Goal: Check status: Verify the current state of an ongoing process or item

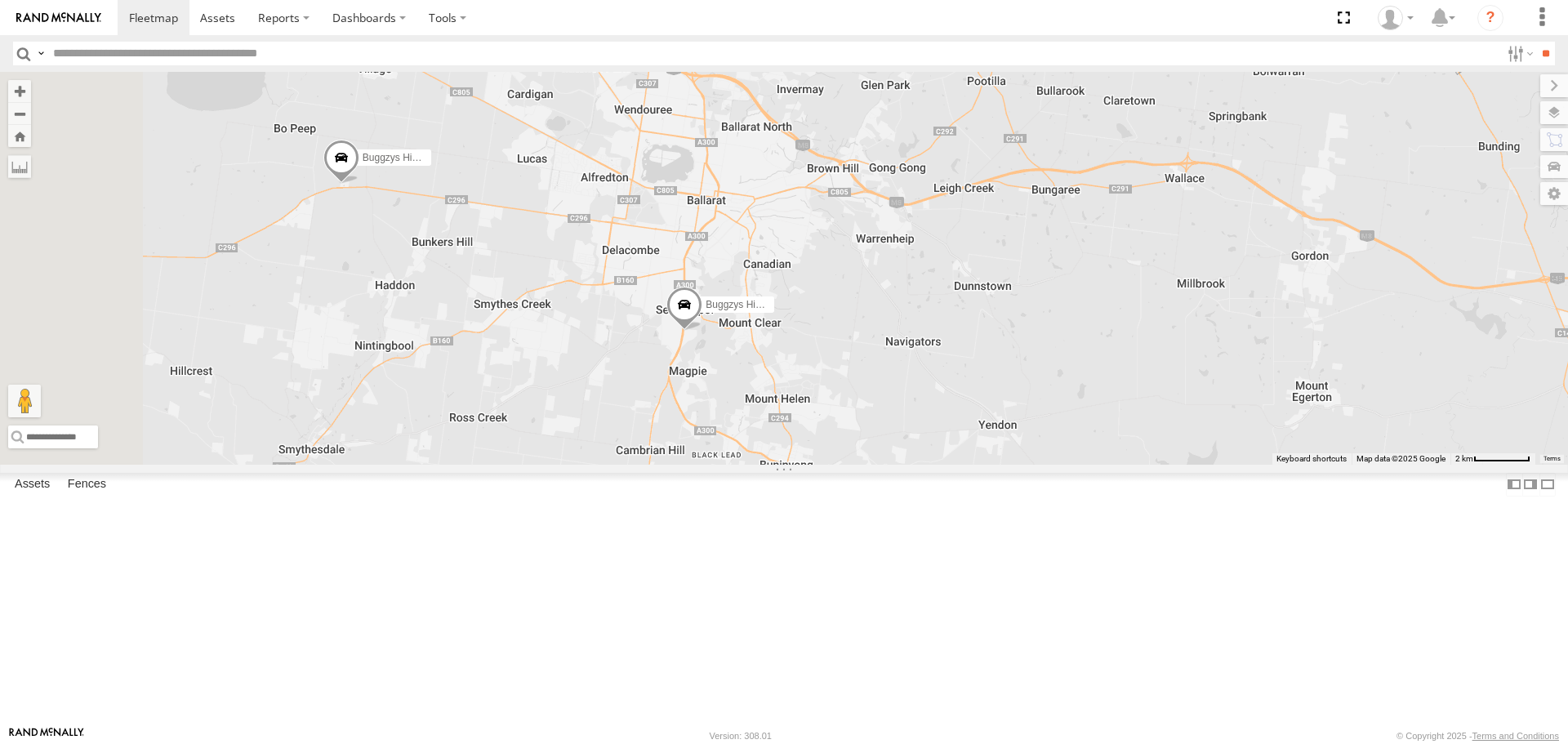
drag, startPoint x: 636, startPoint y: 344, endPoint x: 839, endPoint y: 393, distance: 208.8
click at [839, 393] on div "Buggzys HiAce #1 Buggzys HiAce #2" at bounding box center [784, 268] width 1568 height 393
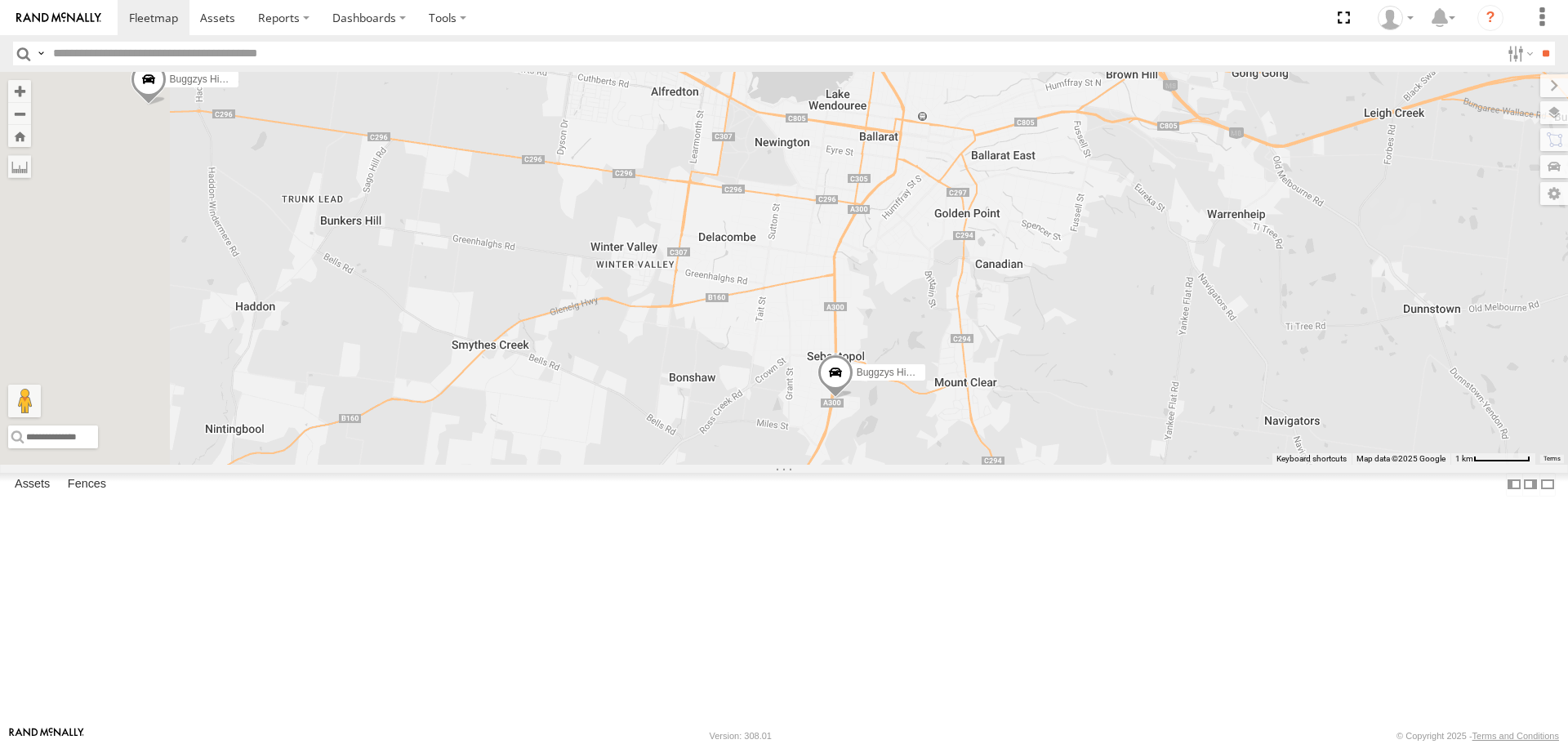
drag, startPoint x: 863, startPoint y: 461, endPoint x: 982, endPoint y: 501, distance: 125.5
click at [982, 464] on div "Buggzys HiAce #1 Buggzys HiAce #2" at bounding box center [784, 268] width 1568 height 393
drag, startPoint x: 957, startPoint y: 501, endPoint x: 1008, endPoint y: 503, distance: 51.0
click at [1008, 464] on div "Buggzys HiAce #1 Buggzys HiAce #2" at bounding box center [784, 268] width 1568 height 393
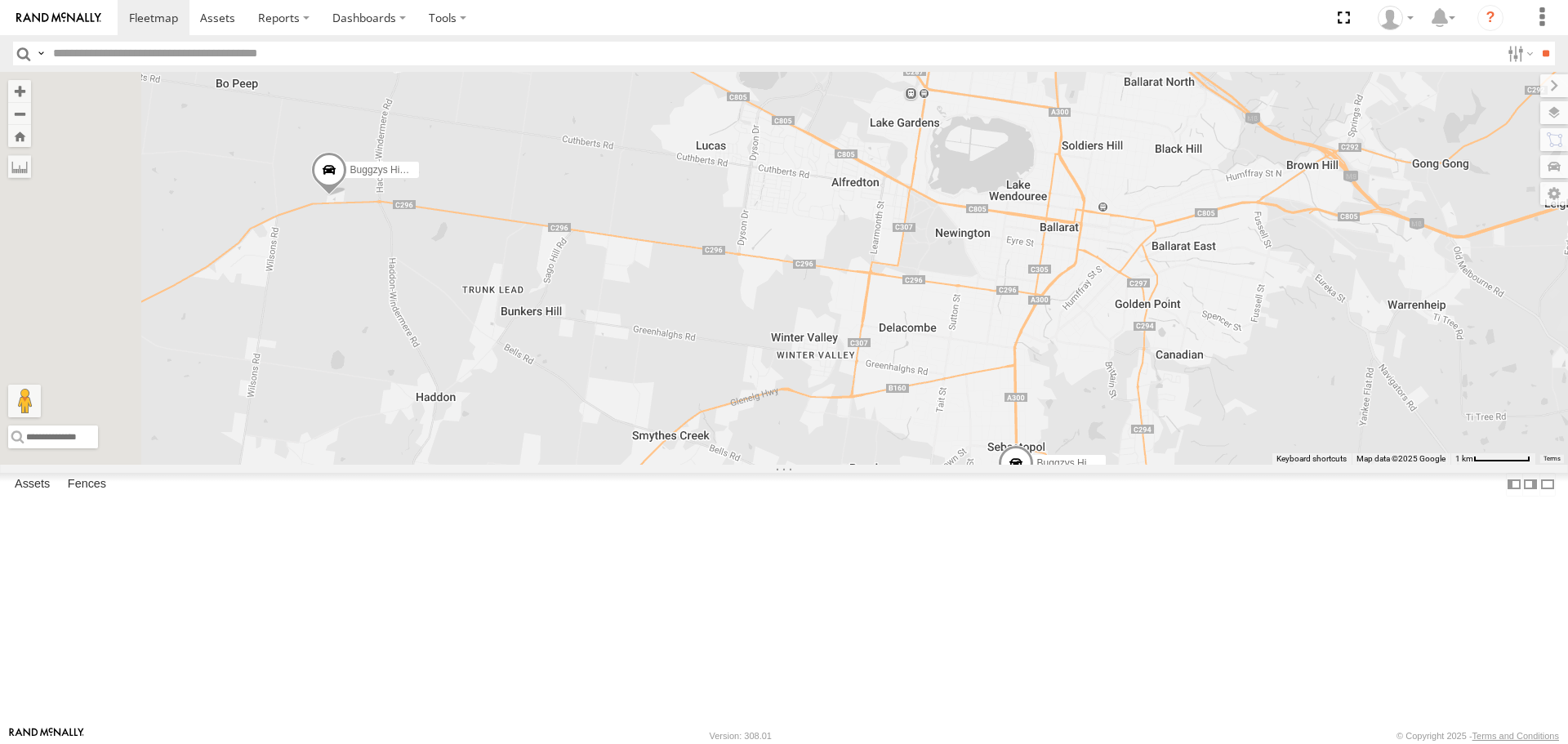
drag, startPoint x: 782, startPoint y: 433, endPoint x: 935, endPoint y: 533, distance: 182.8
click at [935, 464] on div "Buggzys HiAce #1 Buggzys HiAce #2" at bounding box center [784, 268] width 1568 height 393
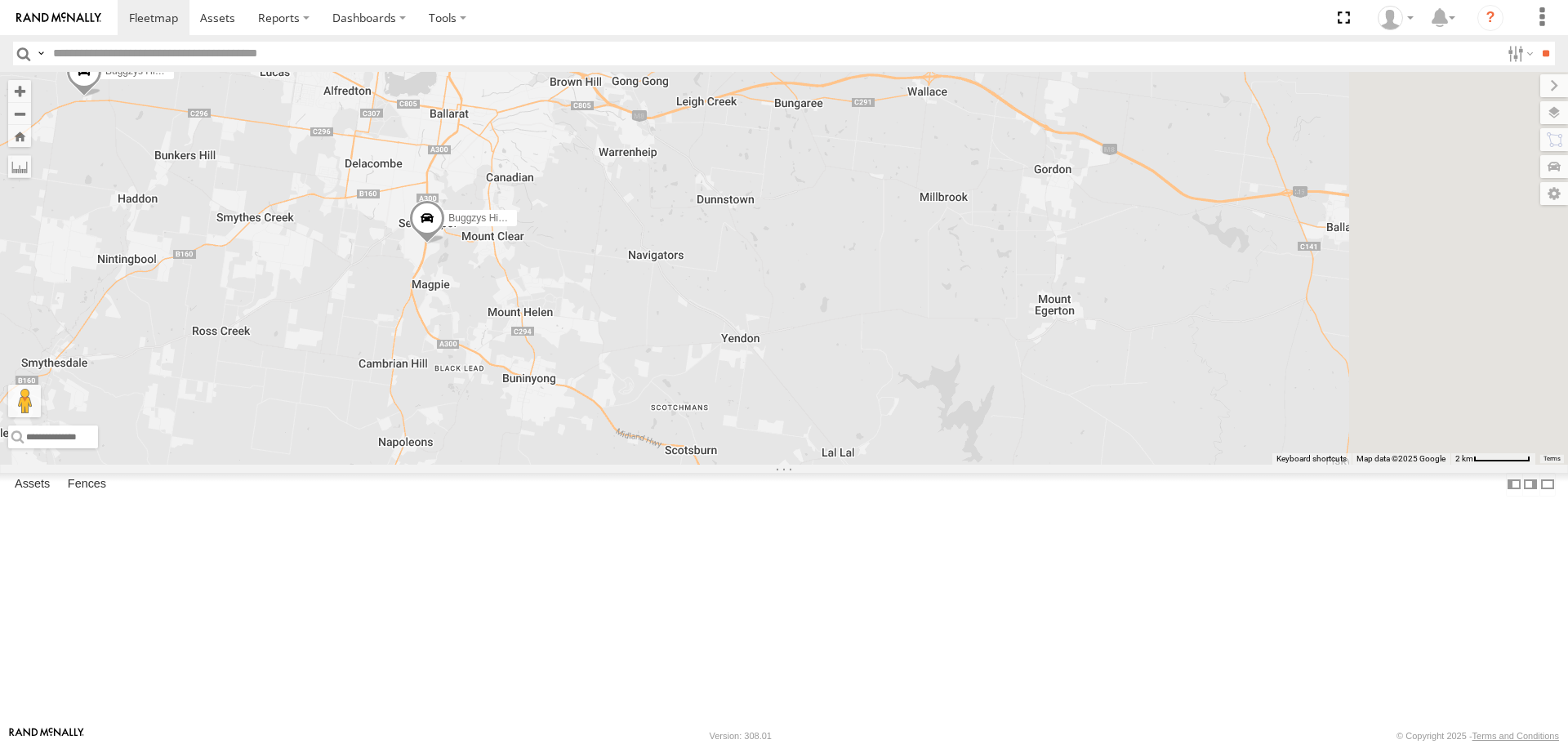
drag, startPoint x: 979, startPoint y: 355, endPoint x: 840, endPoint y: 266, distance: 165.1
click at [445, 245] on span at bounding box center [427, 223] width 36 height 44
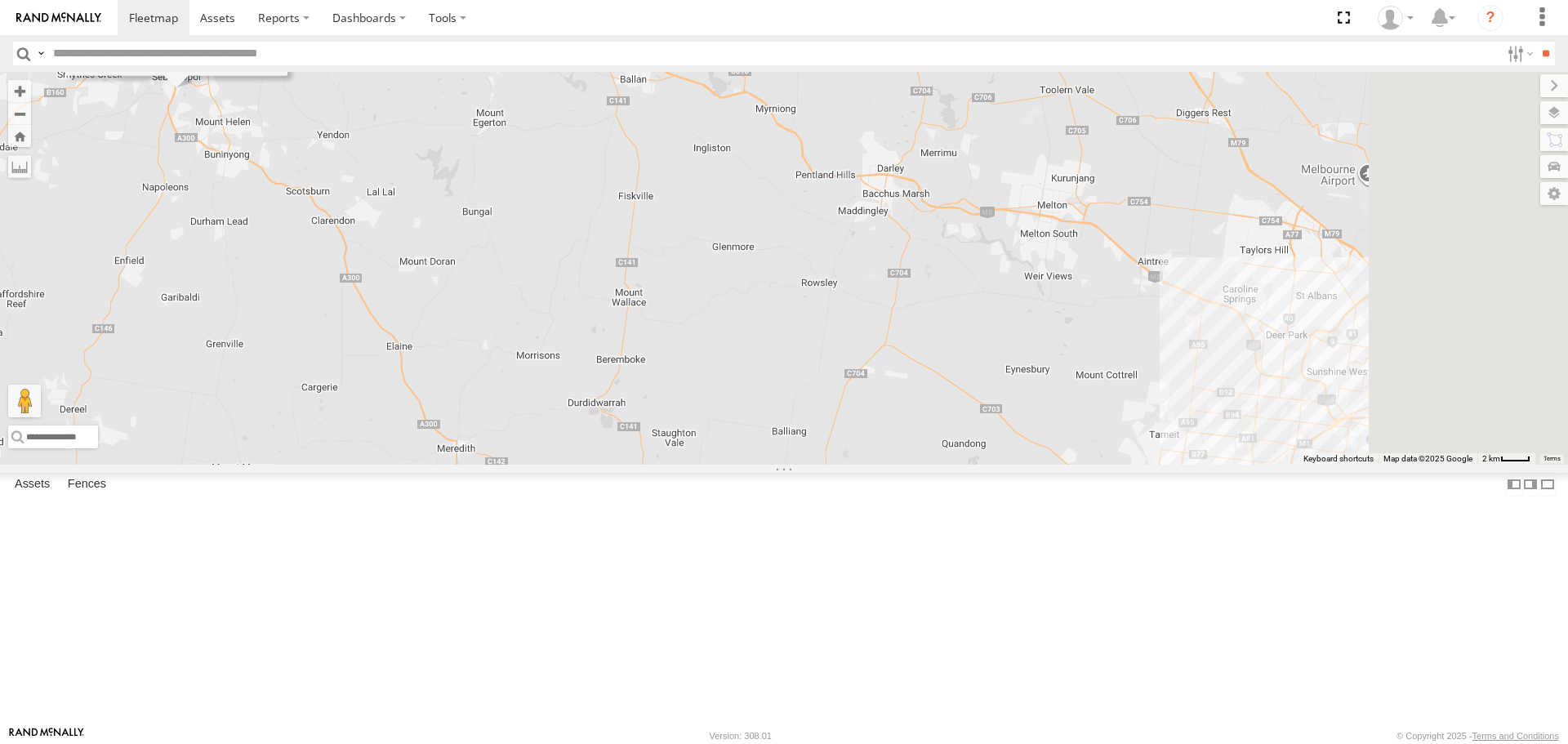
drag, startPoint x: 1460, startPoint y: 429, endPoint x: 694, endPoint y: 260, distance: 784.4
click at [700, 261] on div "Buggzys HiAce #1 Buggzys HiAce #2 Buggzys HiAce #2 Buggzys Electrical [PERSON_N…" at bounding box center [784, 268] width 1568 height 393
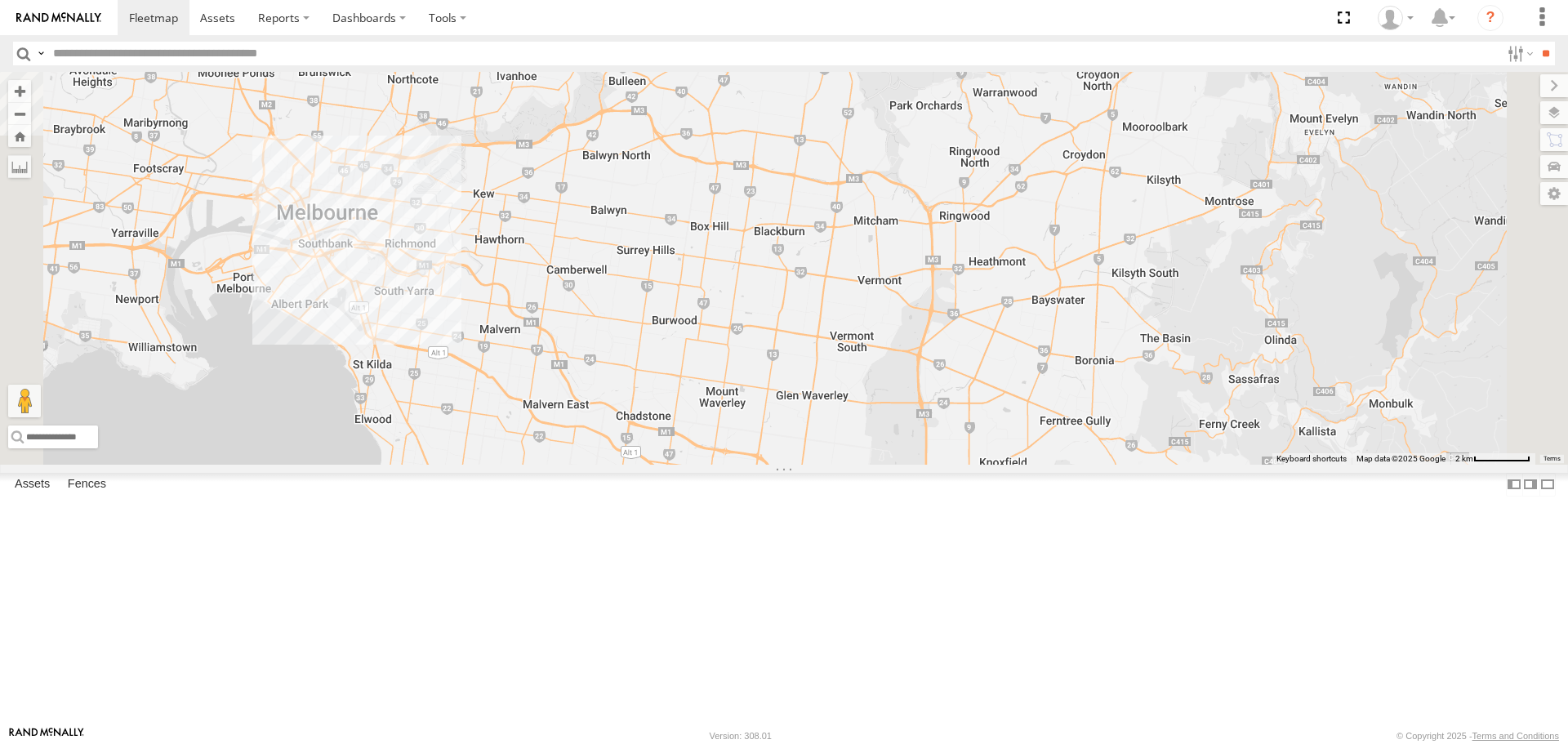
drag, startPoint x: 685, startPoint y: 332, endPoint x: 647, endPoint y: 369, distance: 53.0
click at [647, 369] on div "Buggzys HiAce #1 Buggzys HiAce #2 Buggzys HiAce #2 Buggzys Electrical [PERSON_N…" at bounding box center [784, 268] width 1568 height 393
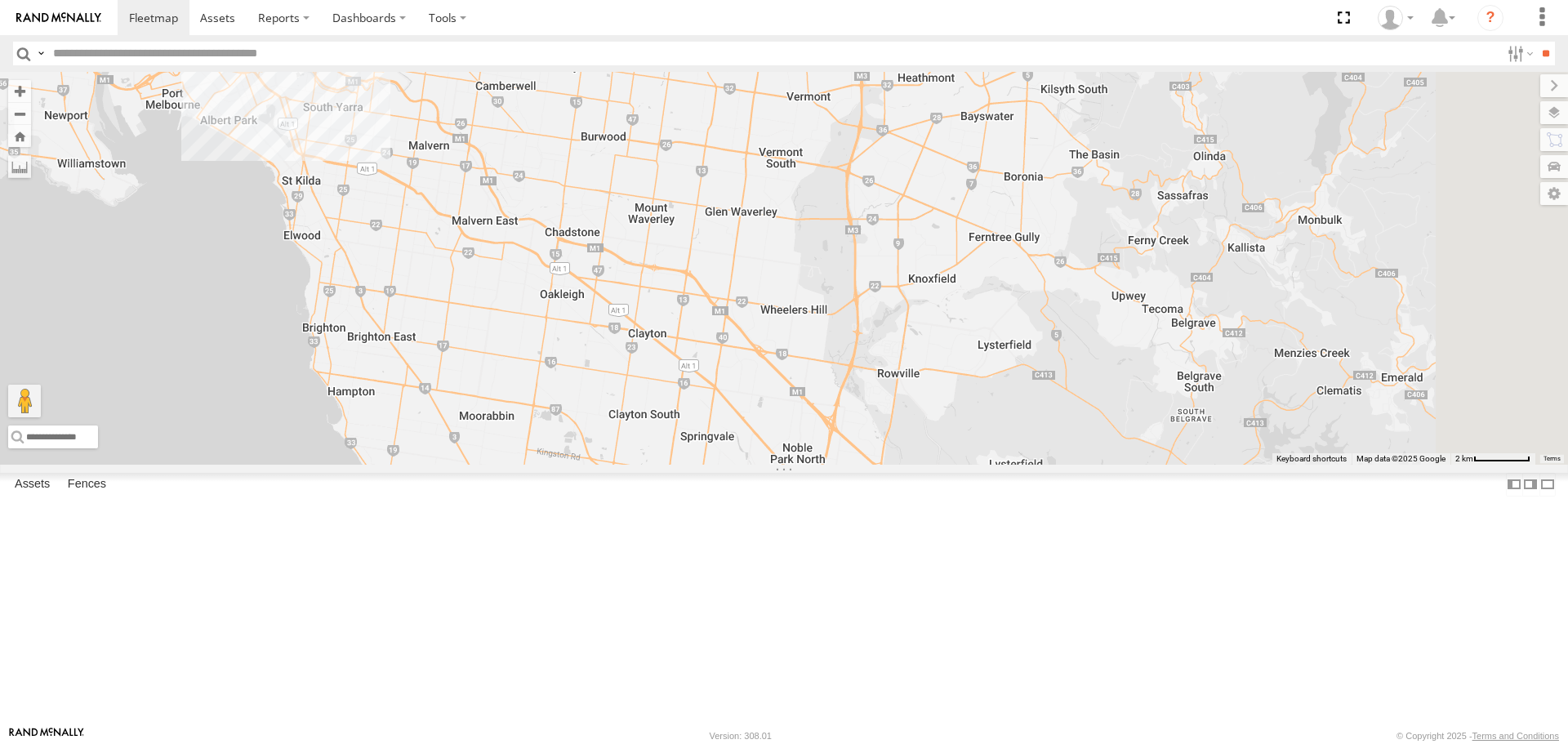
drag, startPoint x: 842, startPoint y: 505, endPoint x: 770, endPoint y: 312, distance: 206.0
click at [770, 312] on div "Buggzys HiAce #1 Buggzys HiAce #2 Buggzys HiAce #2 Buggzys Electrical [PERSON_N…" at bounding box center [784, 268] width 1568 height 393
